Goal: Information Seeking & Learning: Learn about a topic

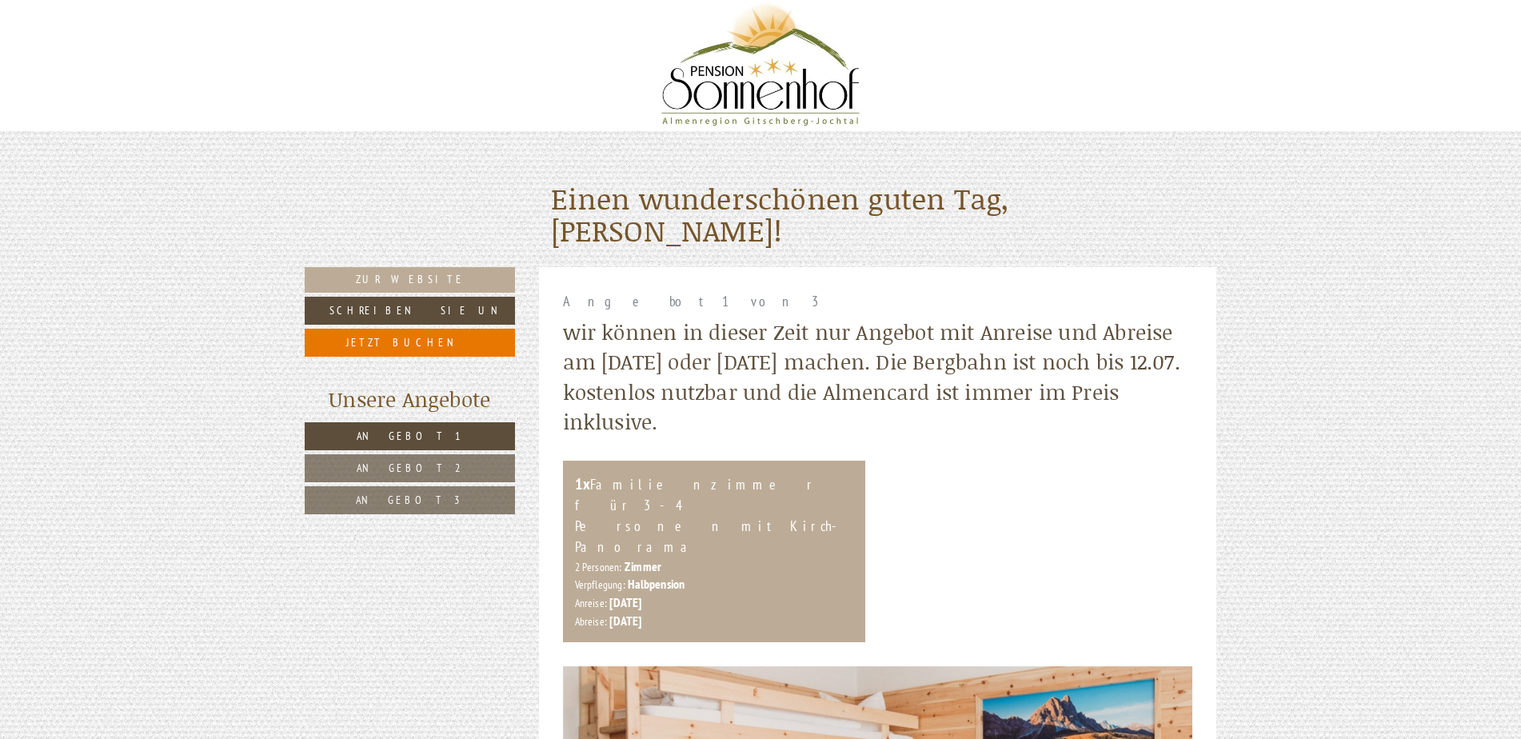
scroll to position [7, 0]
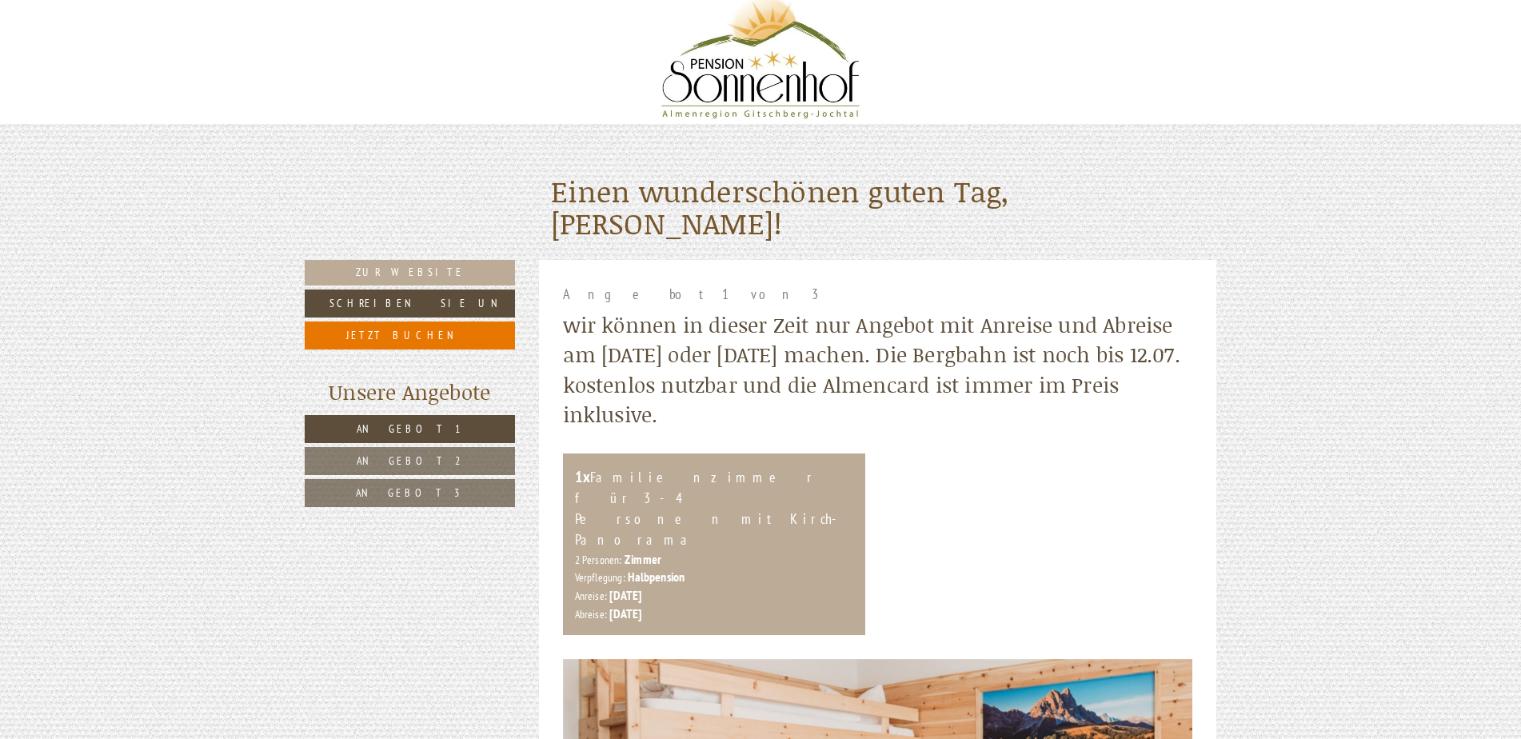
click at [401, 465] on span "Angebot 2" at bounding box center [410, 461] width 107 height 14
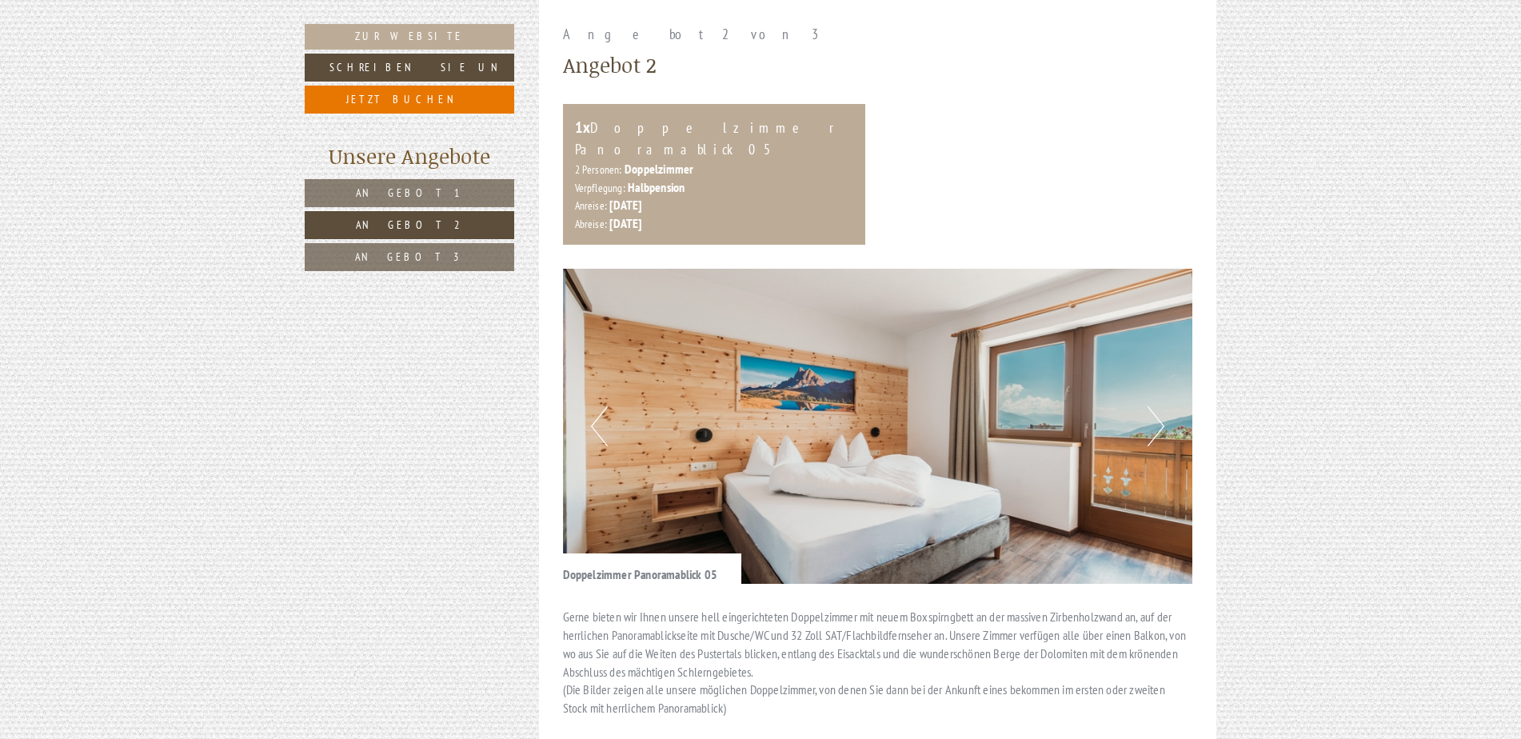
click at [395, 250] on span "Angebot 3" at bounding box center [409, 257] width 109 height 14
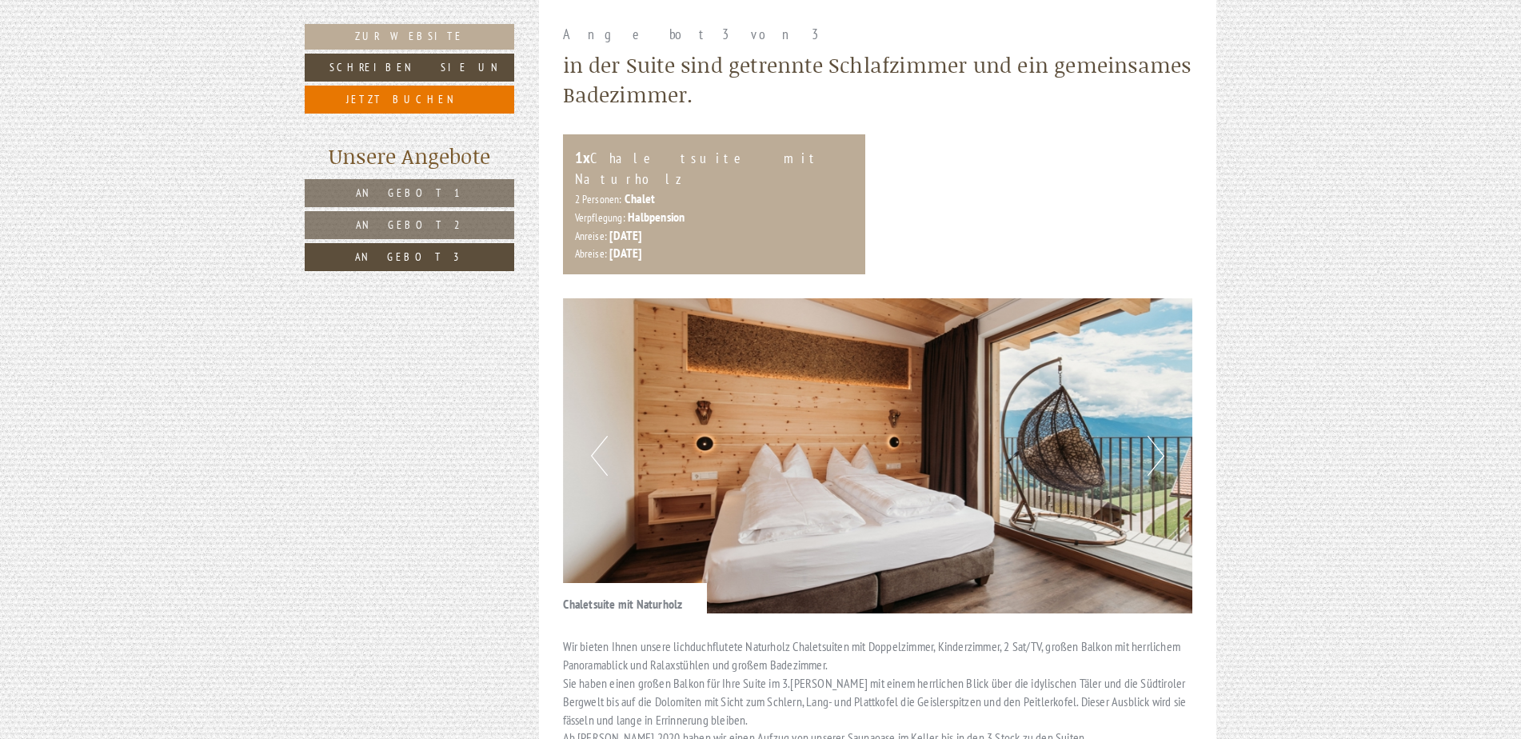
click at [401, 193] on span "Angebot 1" at bounding box center [409, 193] width 107 height 14
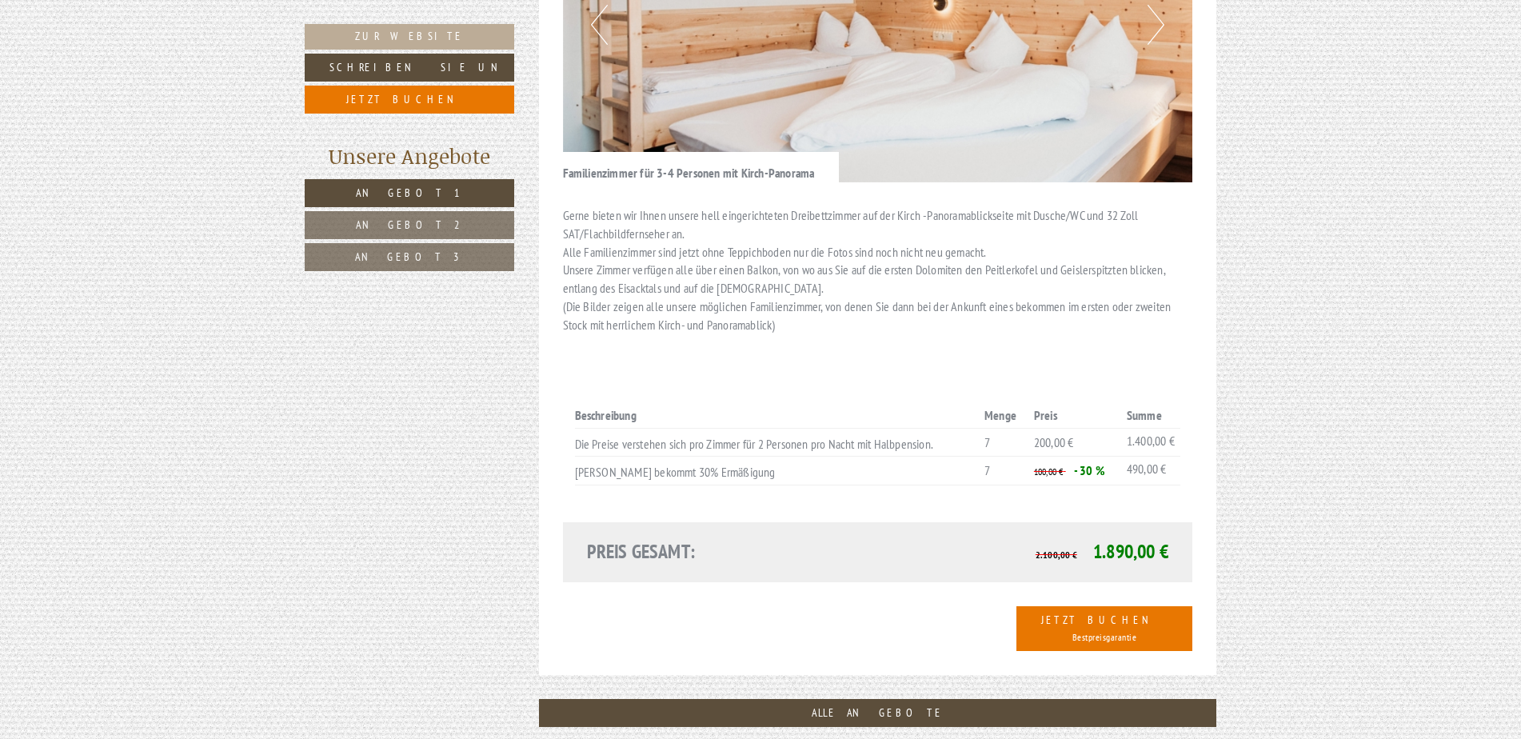
scroll to position [805, 0]
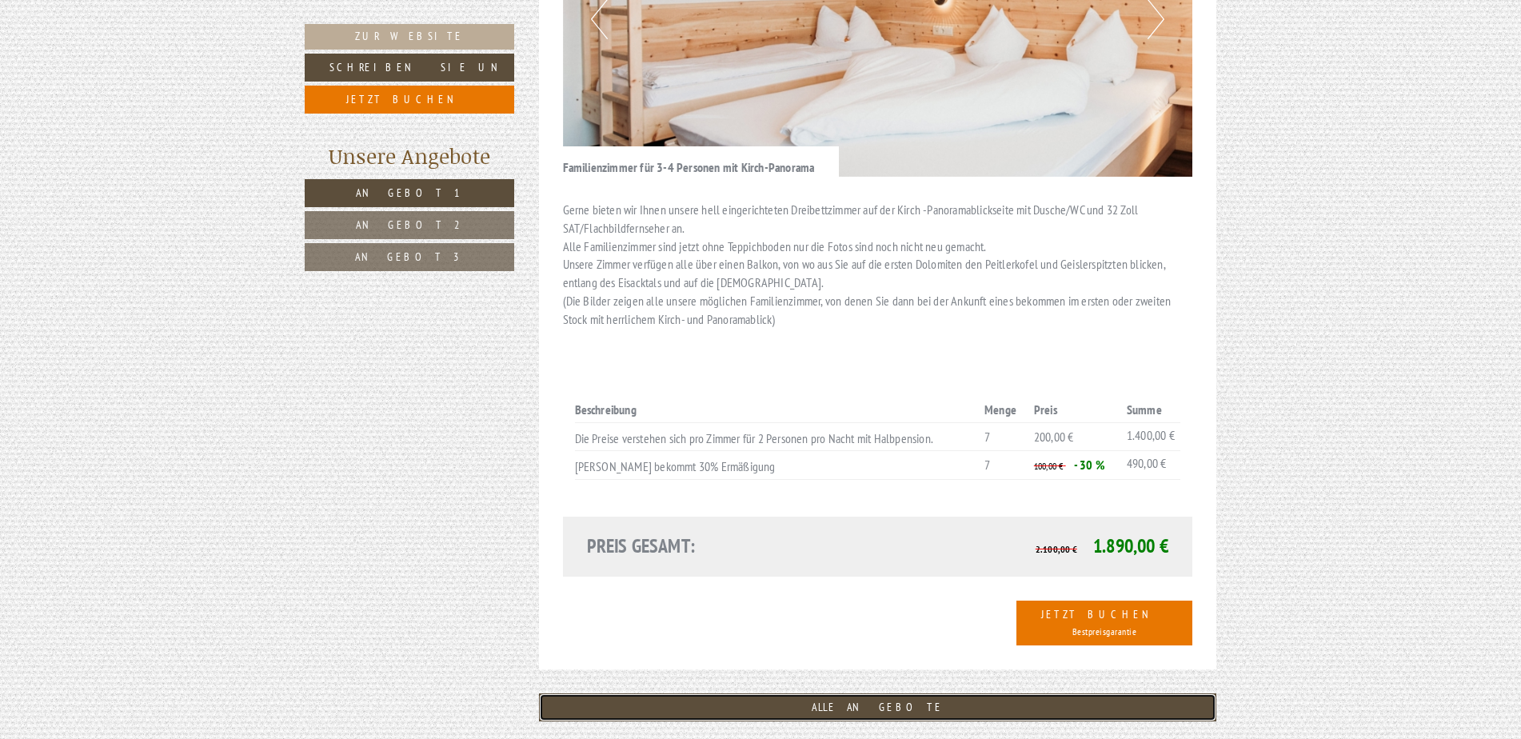
click at [878, 693] on link "ALLE ANGEBOTE" at bounding box center [878, 707] width 678 height 28
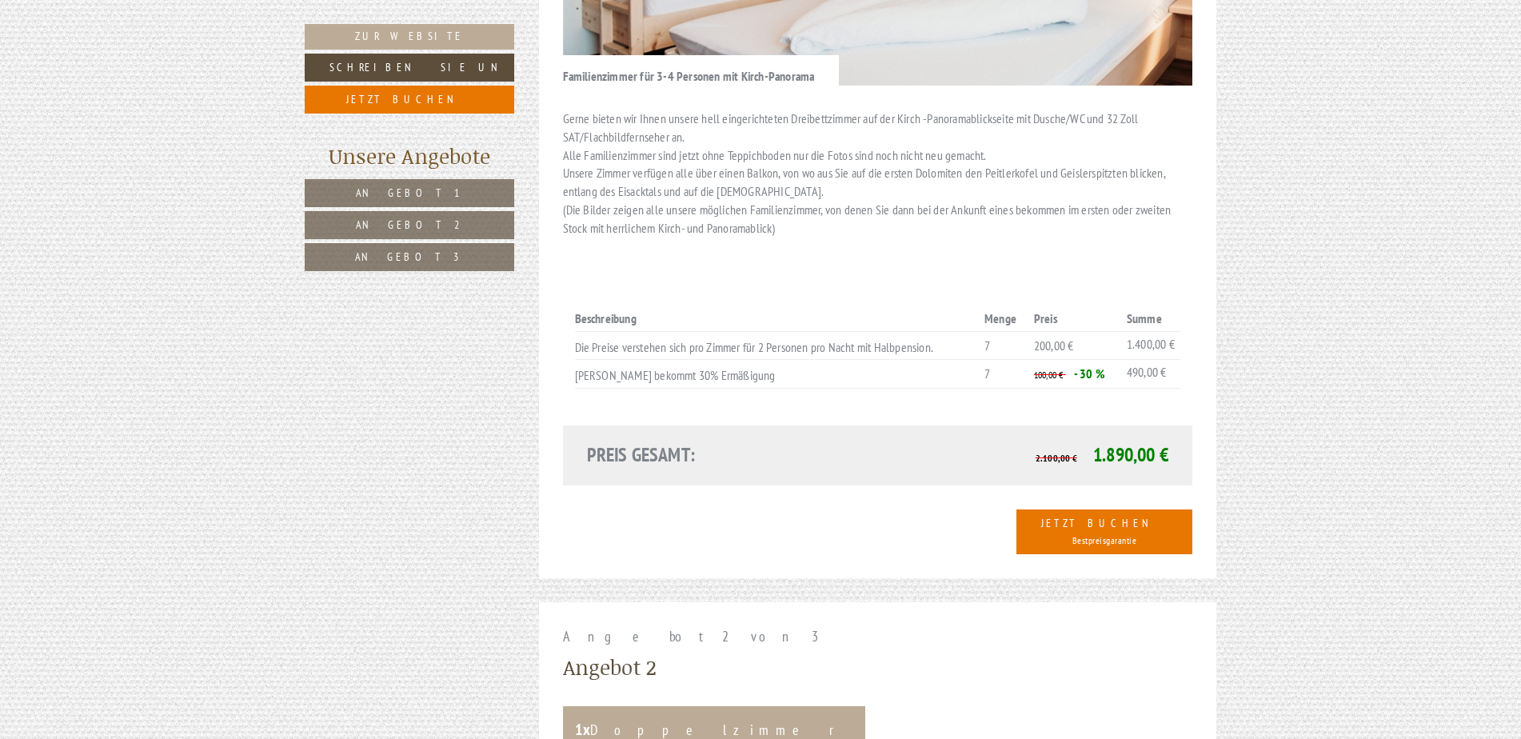
scroll to position [861, 0]
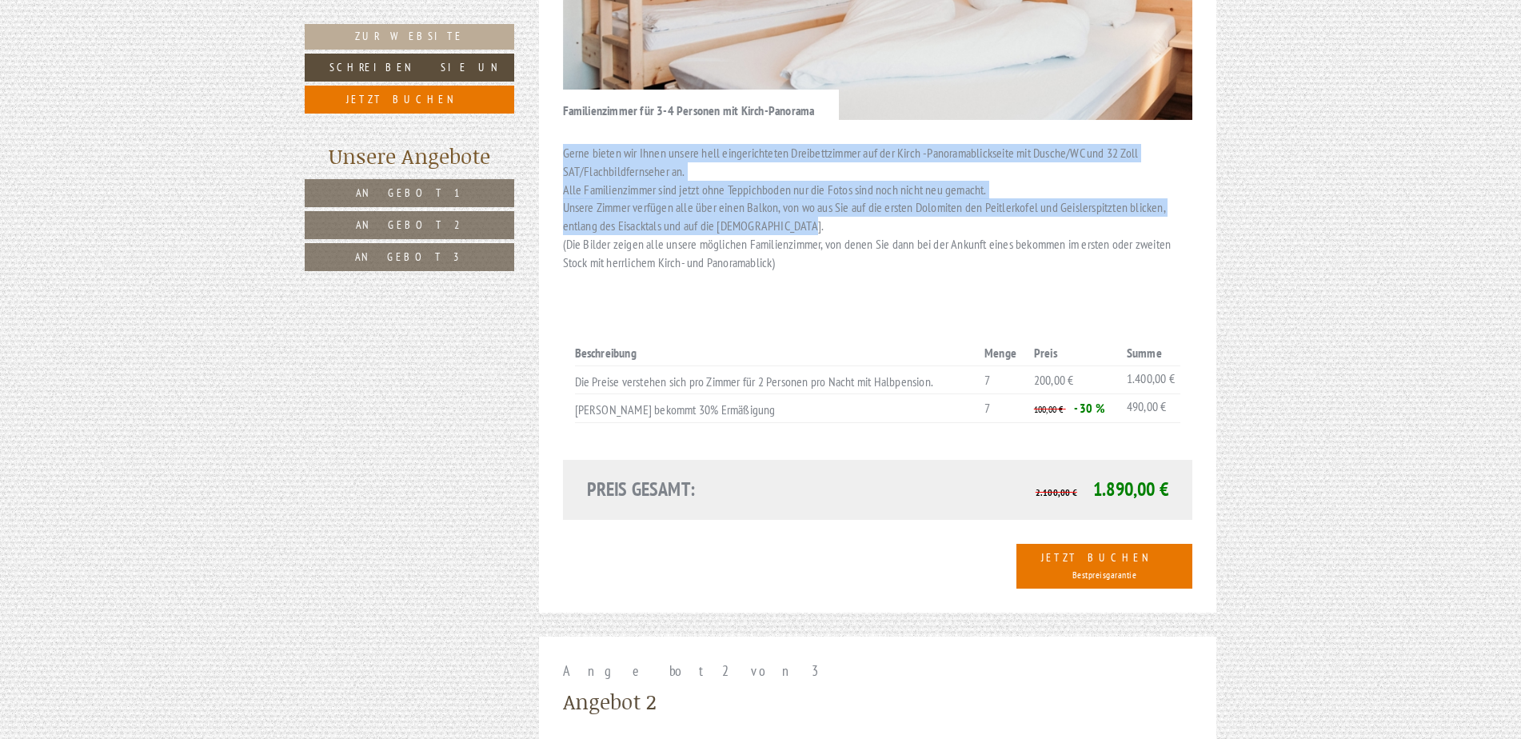
drag, startPoint x: 1521, startPoint y: 137, endPoint x: 1525, endPoint y: 187, distance: 50.6
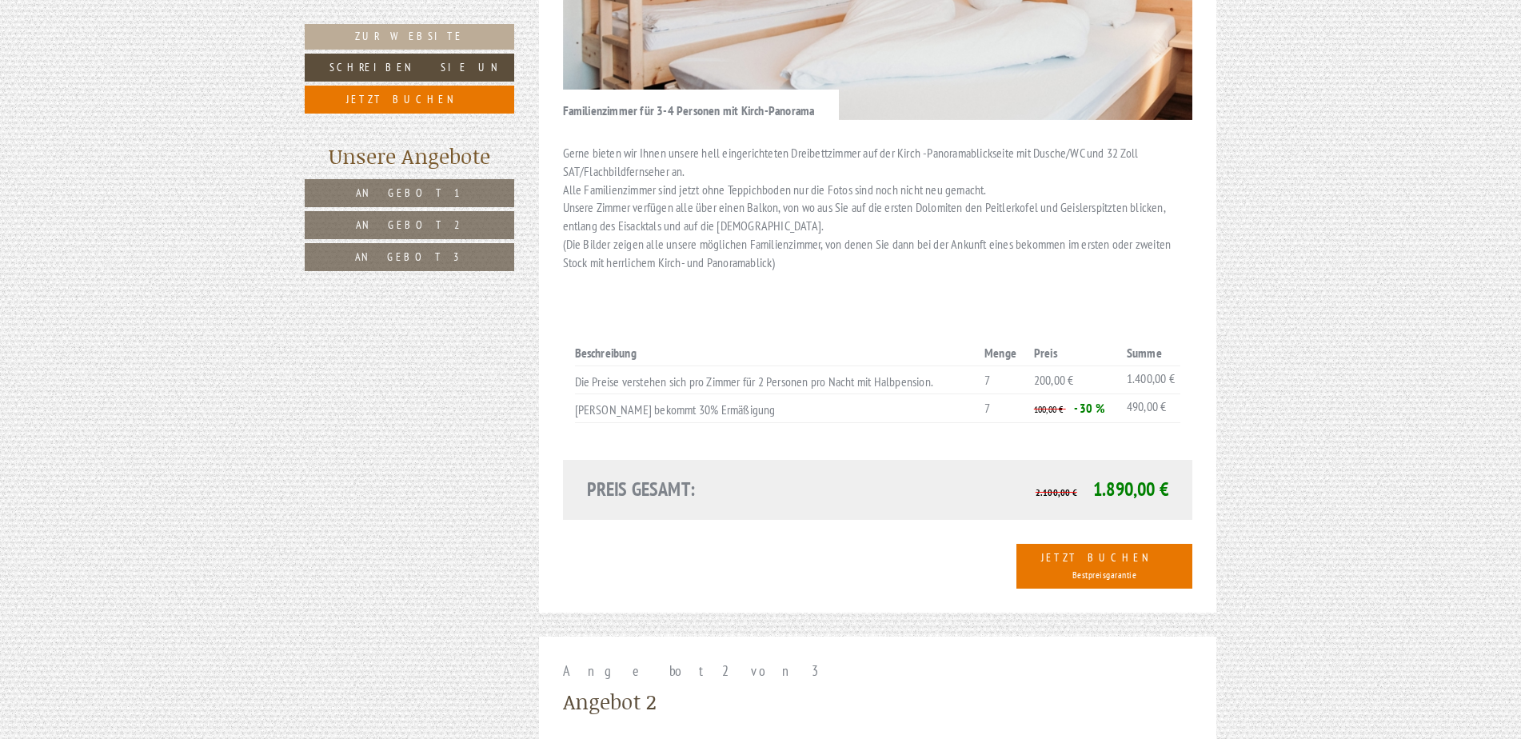
drag, startPoint x: 1525, startPoint y: 187, endPoint x: 1285, endPoint y: 349, distance: 289.9
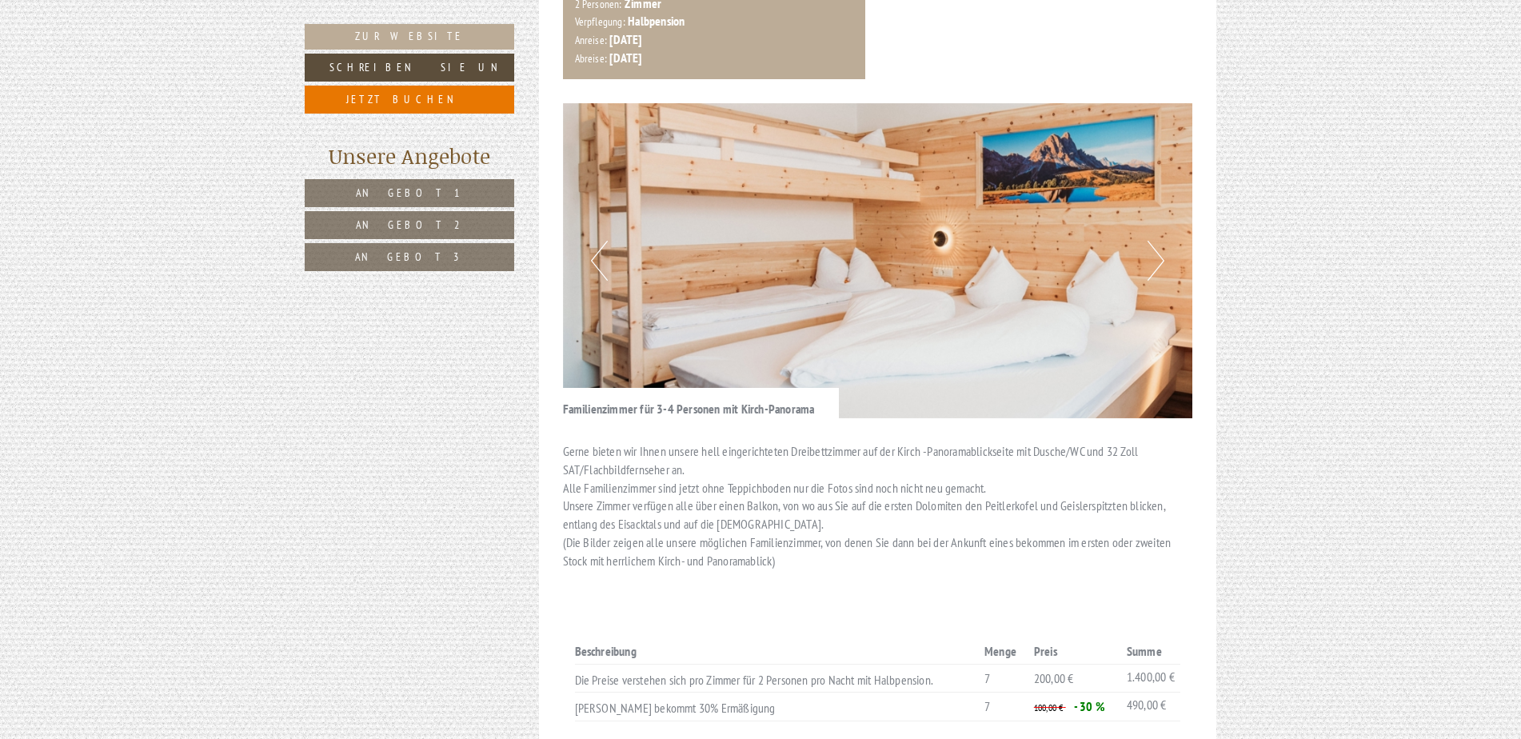
scroll to position [590, 0]
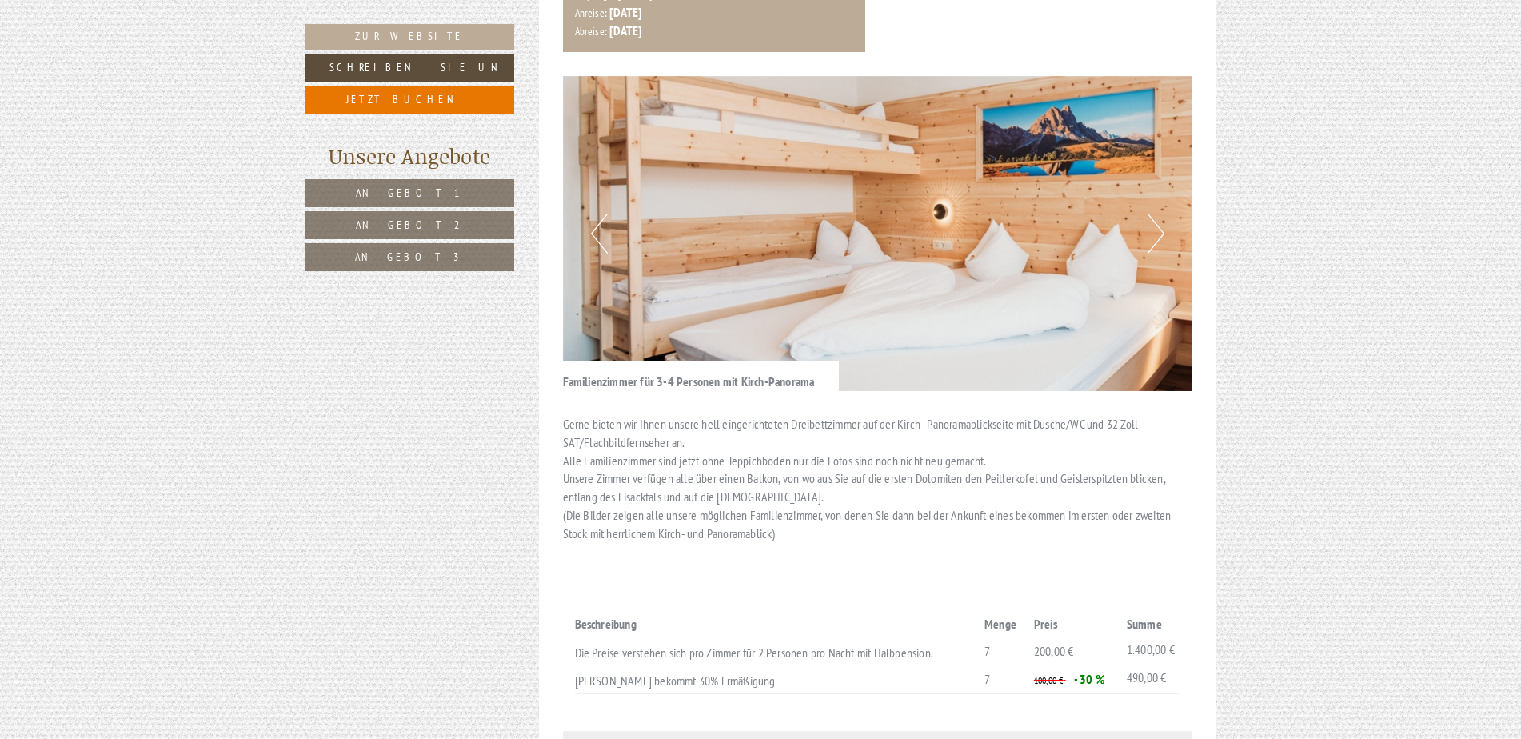
click at [1158, 214] on button "Next" at bounding box center [1156, 234] width 17 height 40
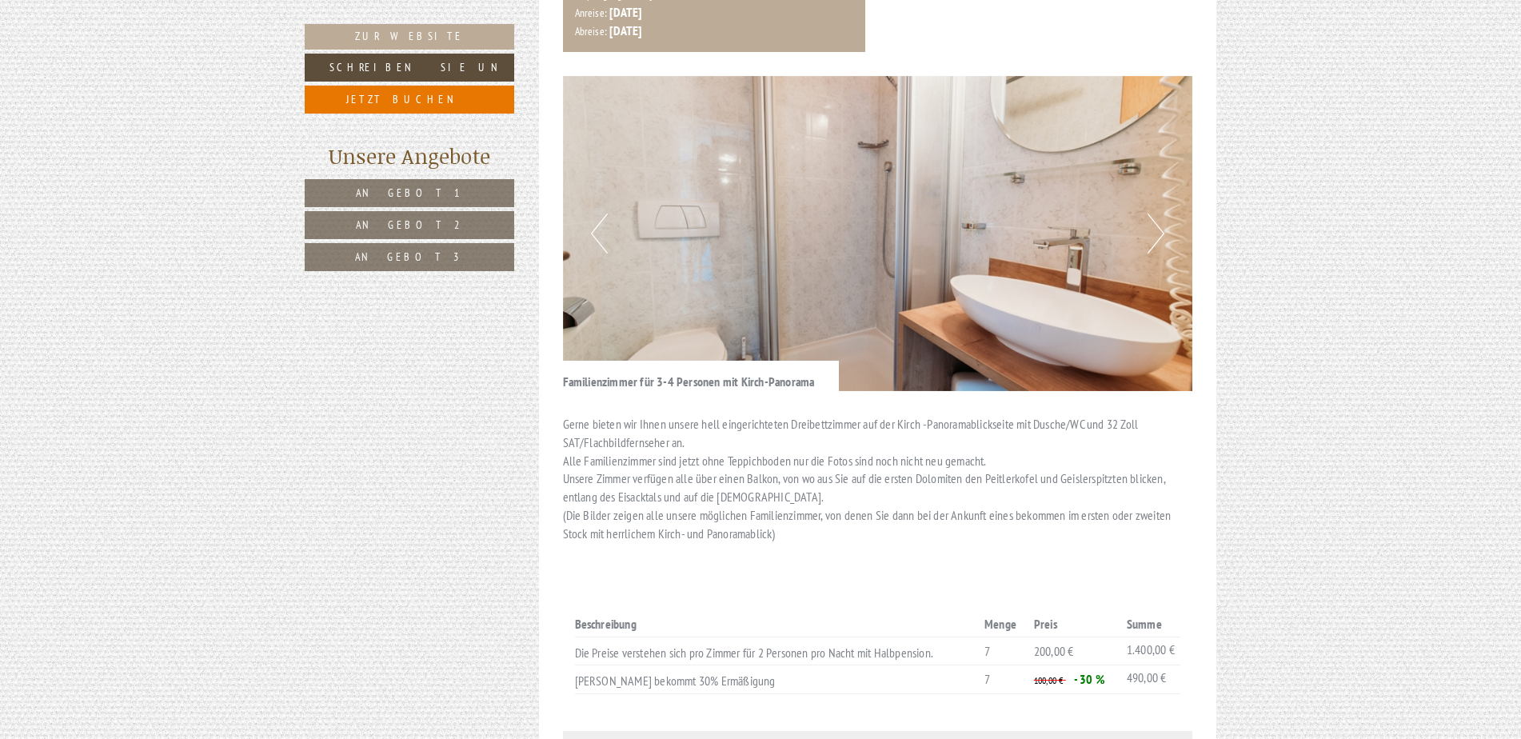
click at [1158, 214] on button "Next" at bounding box center [1156, 234] width 17 height 40
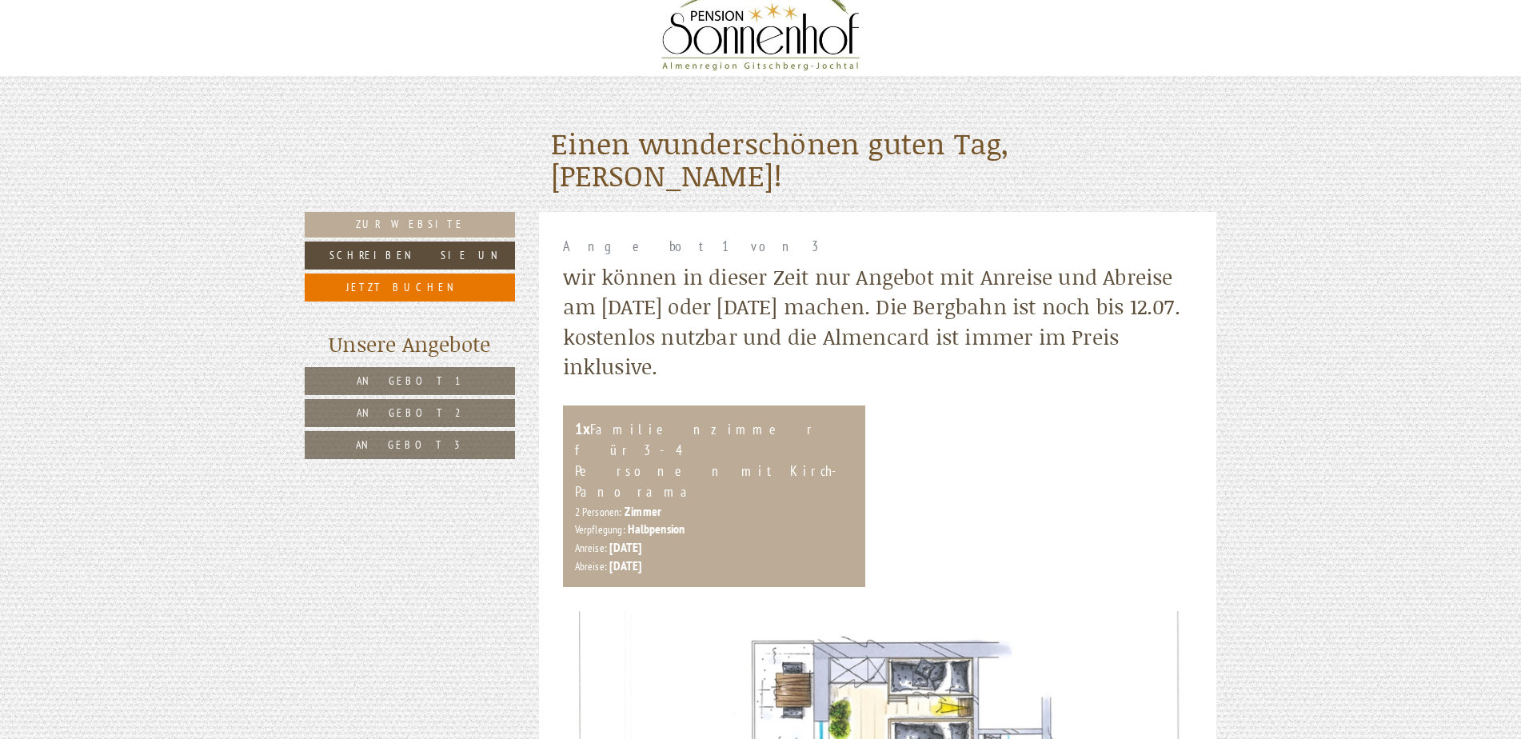
scroll to position [62, 0]
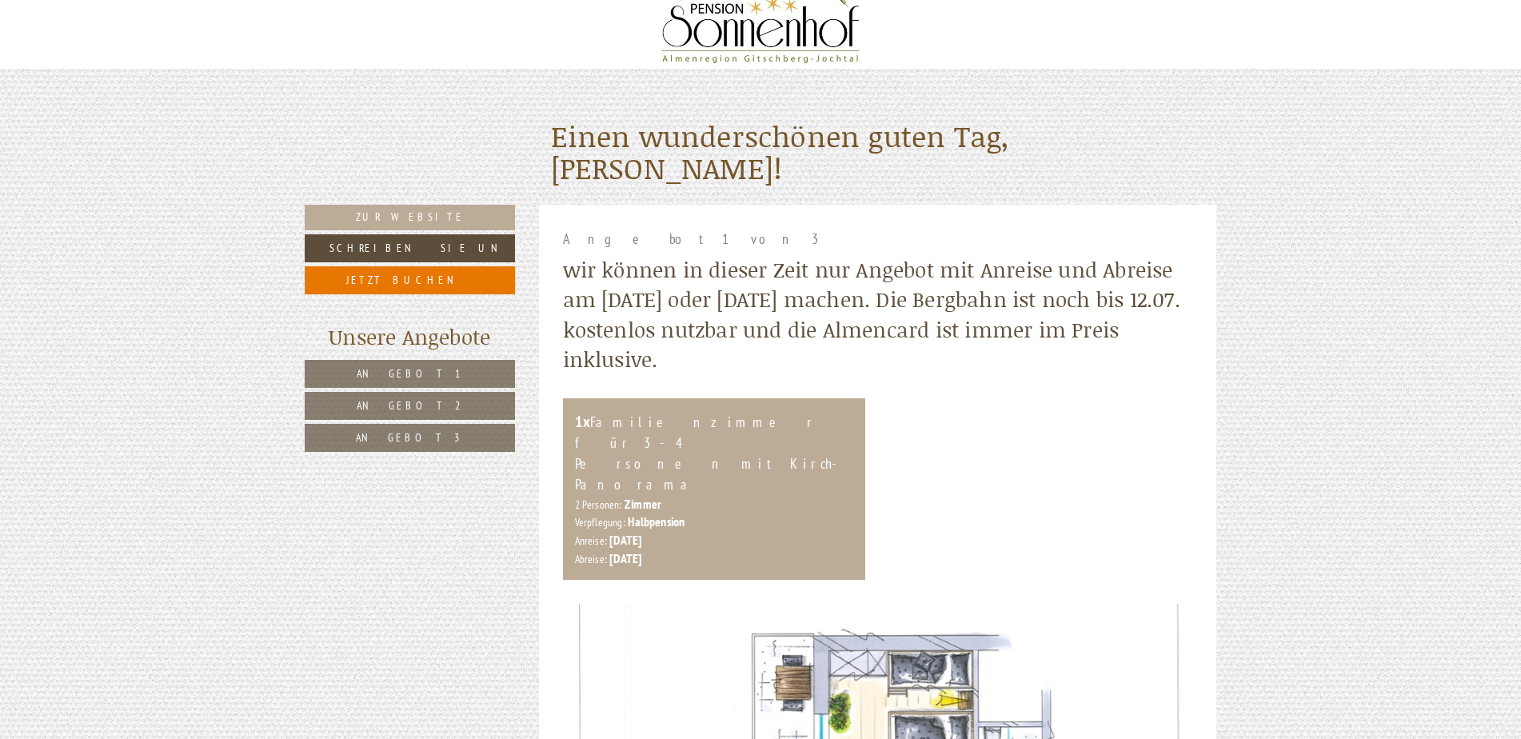
click at [1057, 456] on div "1x Familienzimmer für 3-4 Personen mit Kirch-Panorama 2 Personen: Zimmer Verpfl…" at bounding box center [878, 489] width 654 height 182
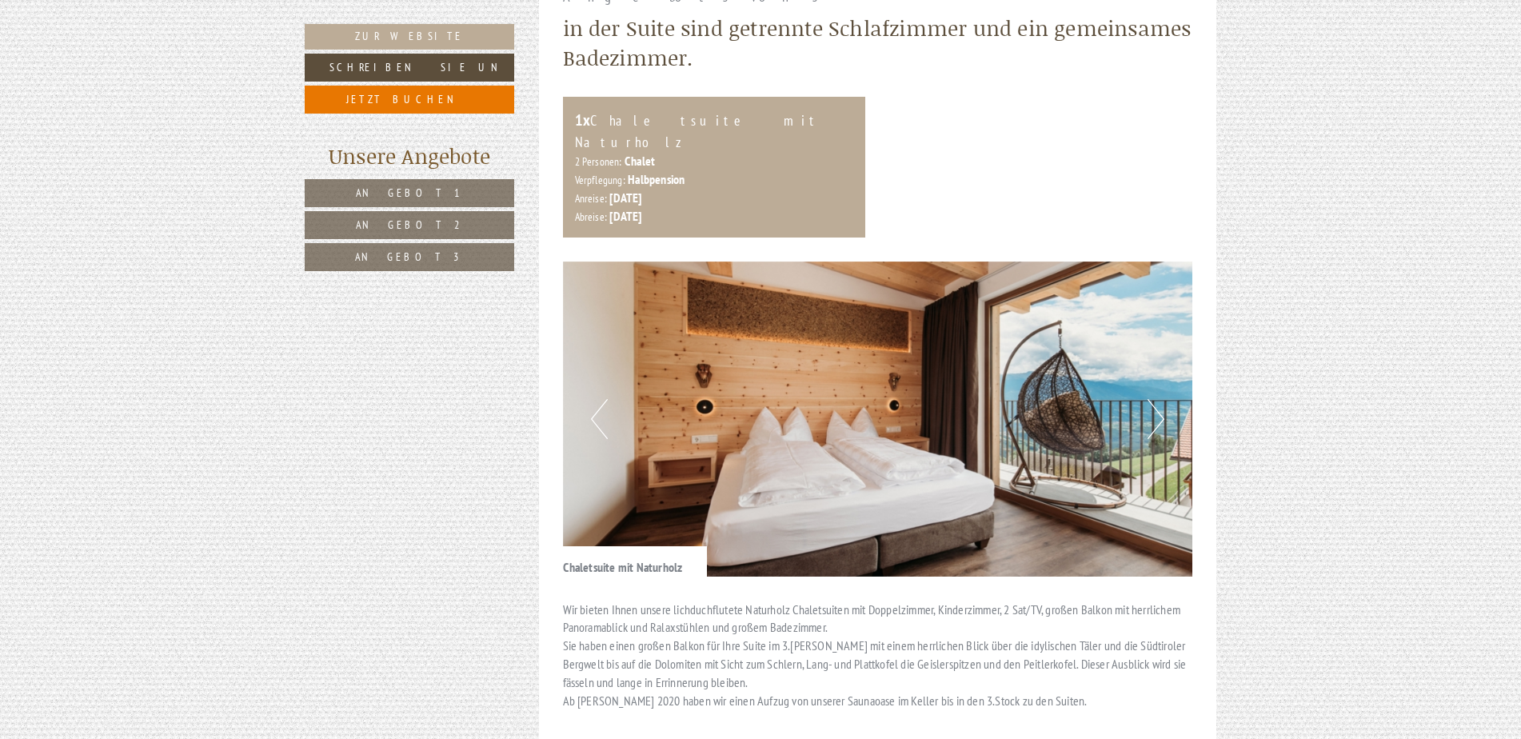
scroll to position [2626, 0]
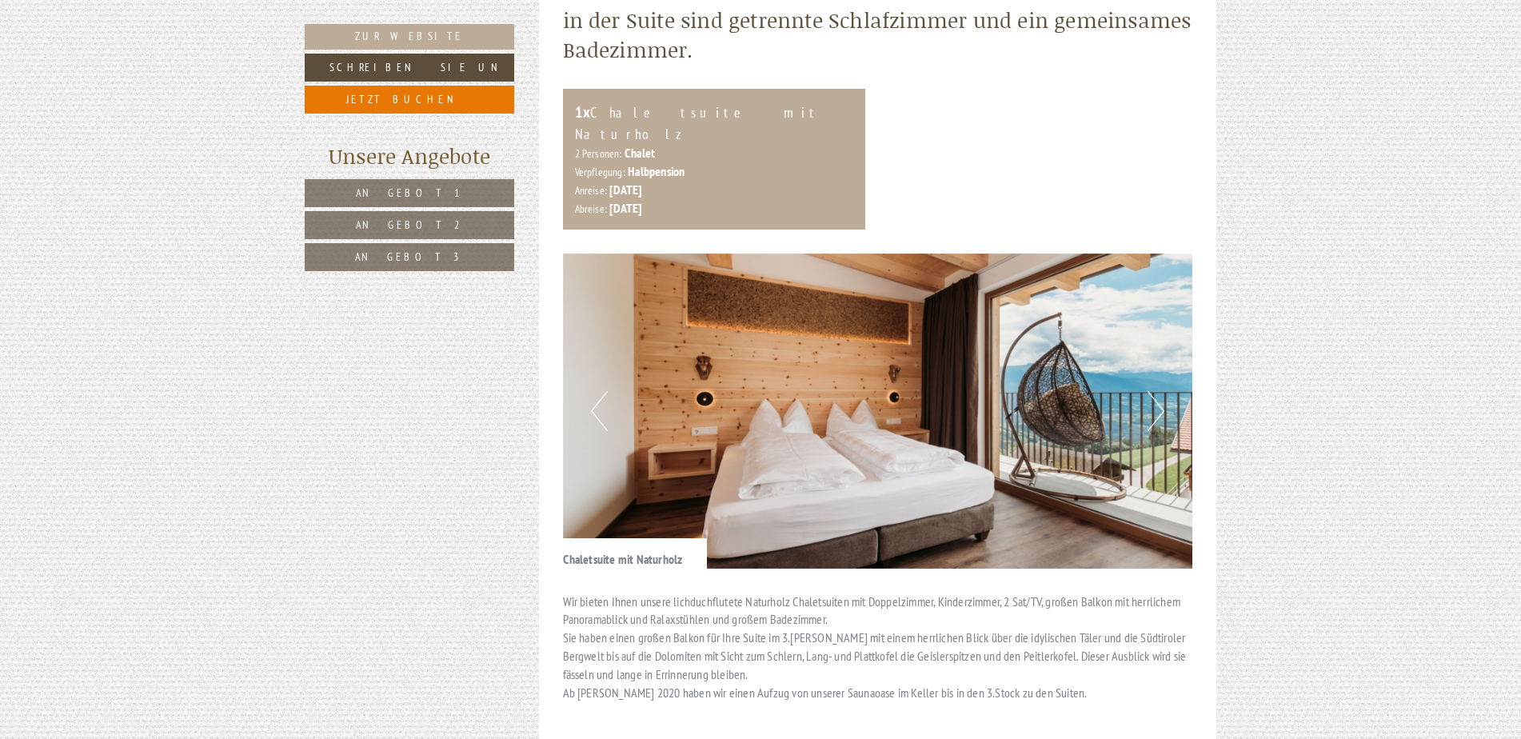
click at [1162, 328] on div "Previous Next" at bounding box center [878, 411] width 630 height 315
click at [1161, 391] on button "Next" at bounding box center [1156, 411] width 17 height 40
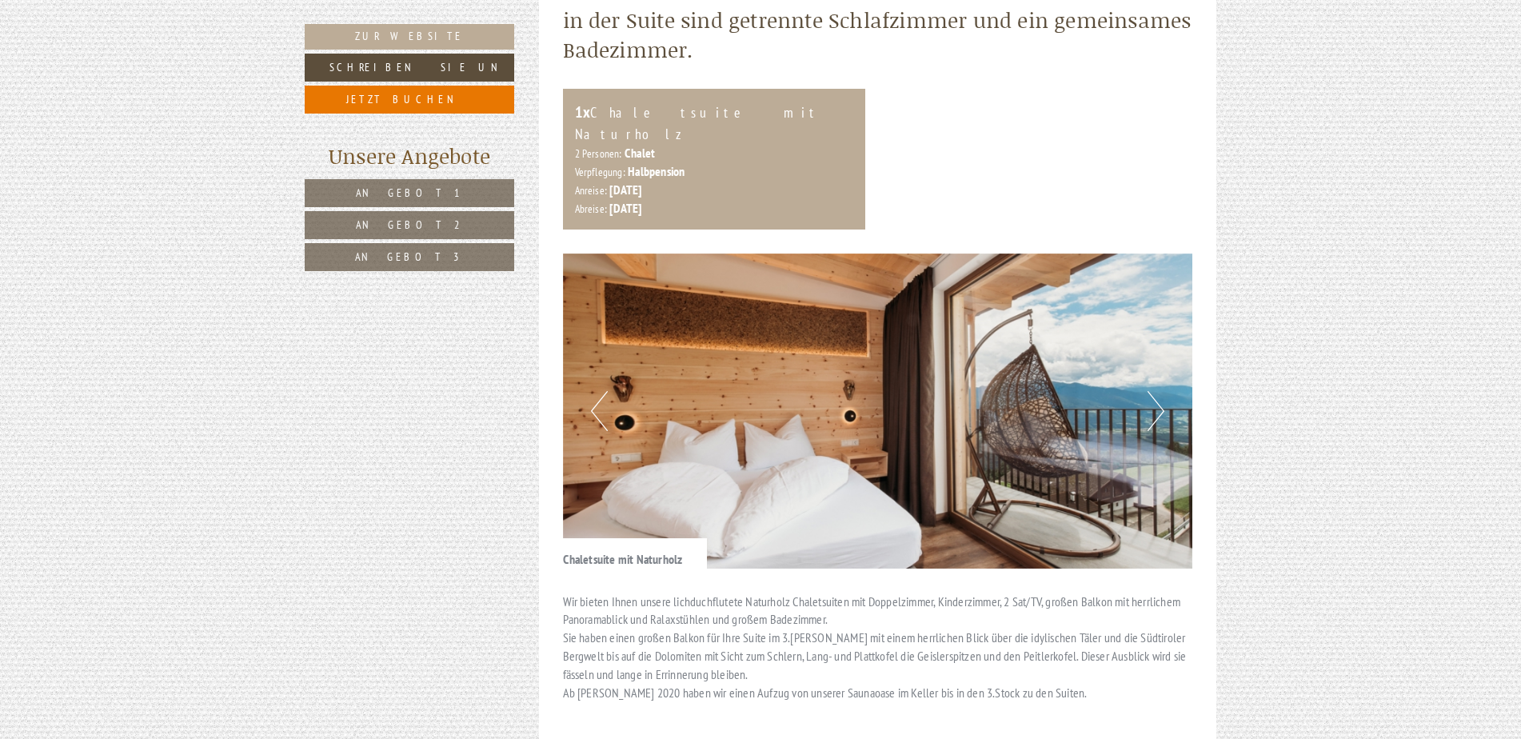
click at [1161, 391] on button "Next" at bounding box center [1156, 411] width 17 height 40
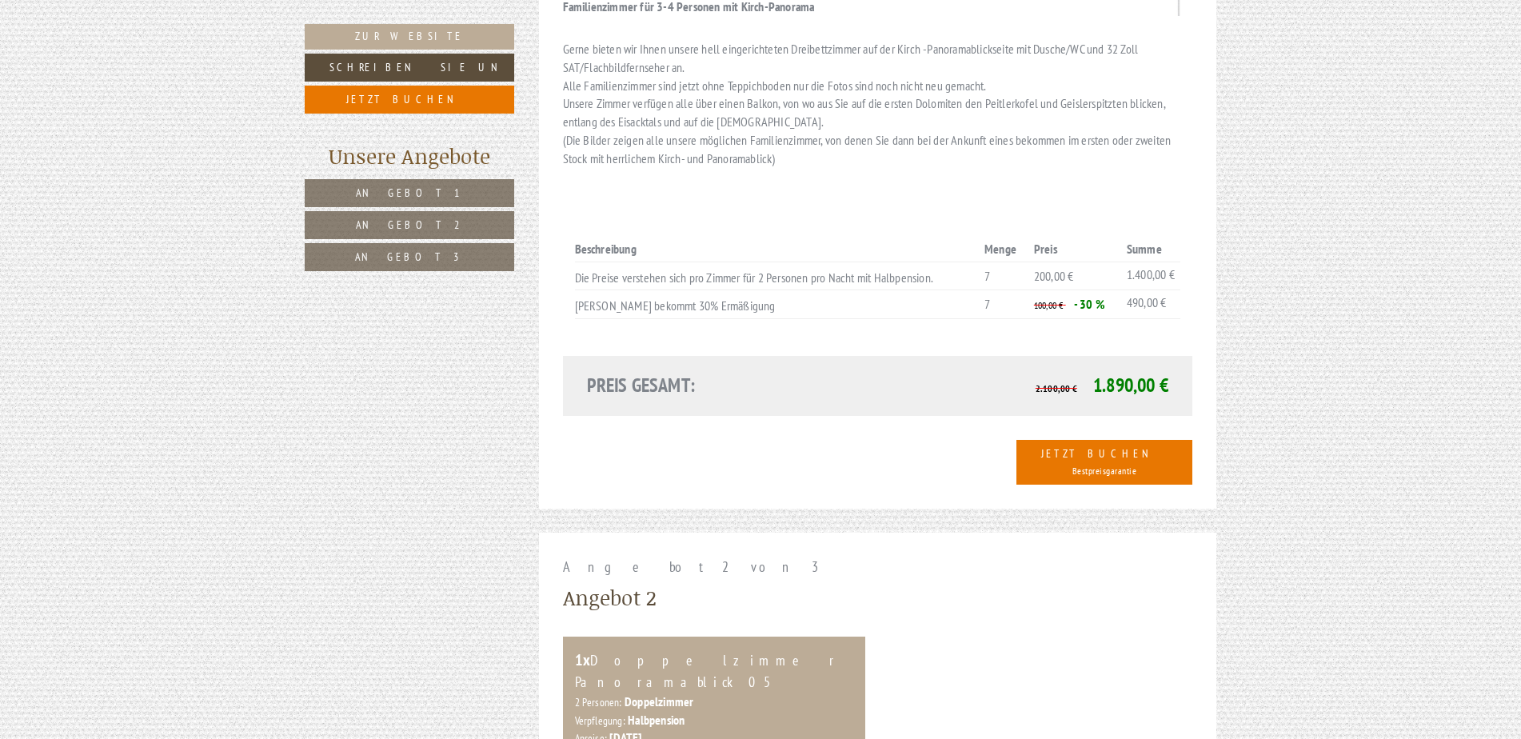
scroll to position [159, 0]
